Goal: Find specific page/section

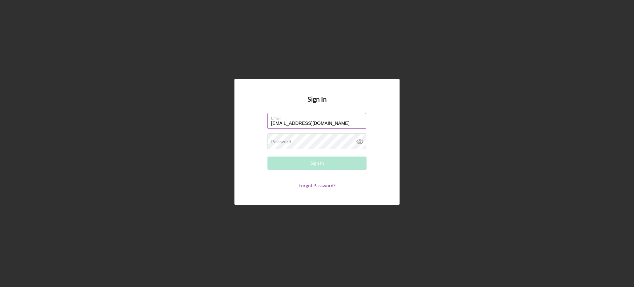
type input "[EMAIL_ADDRESS][DOMAIN_NAME]"
click at [268, 157] on button "Sign In" at bounding box center [317, 163] width 99 height 13
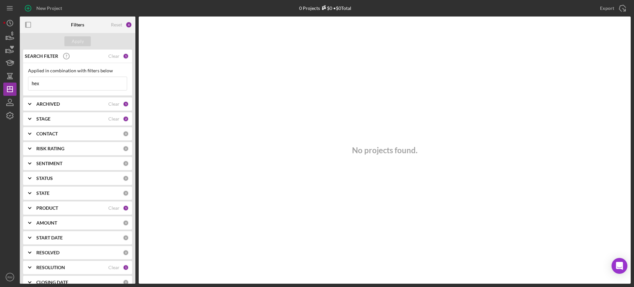
click at [60, 79] on input "hex" at bounding box center [77, 83] width 98 height 13
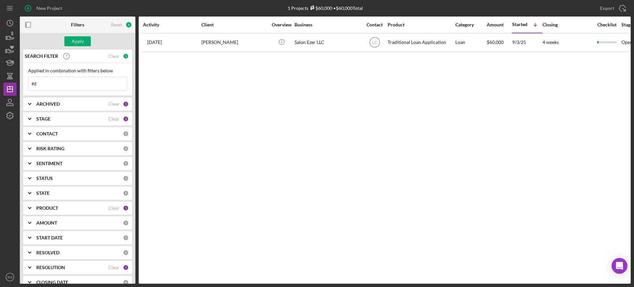
type input "e"
click at [90, 79] on input "vending" at bounding box center [77, 83] width 98 height 13
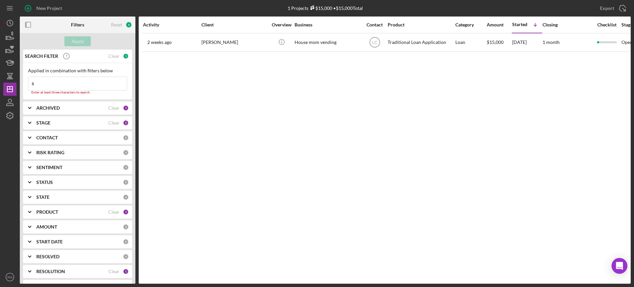
click at [69, 89] on input "s" at bounding box center [77, 83] width 98 height 13
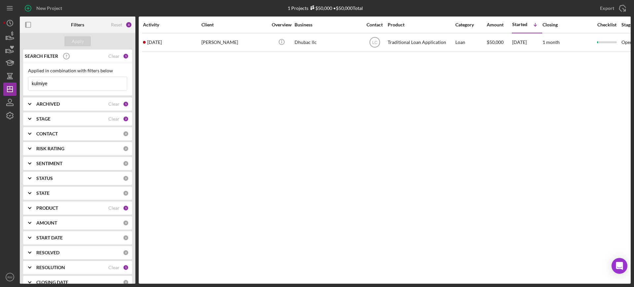
type input "kulmiye"
